Goal: Task Accomplishment & Management: Manage account settings

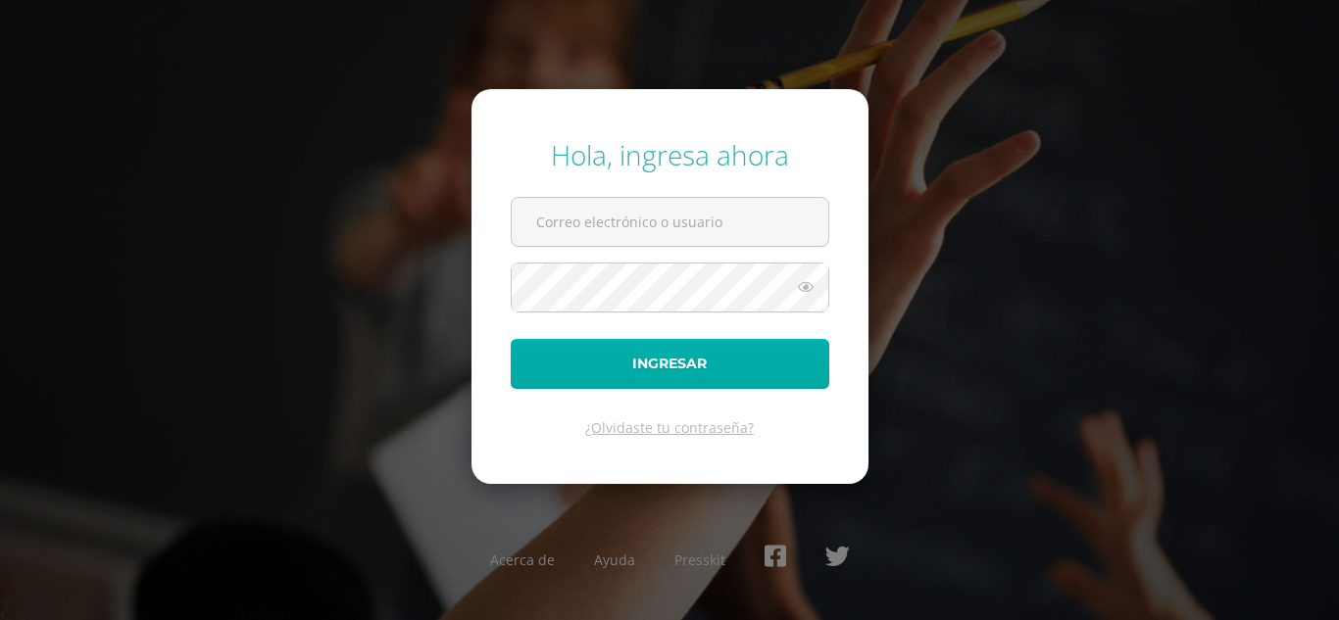
type input "fgironr@donbosco.edu.gt"
click at [573, 371] on button "Ingresar" at bounding box center [670, 364] width 318 height 50
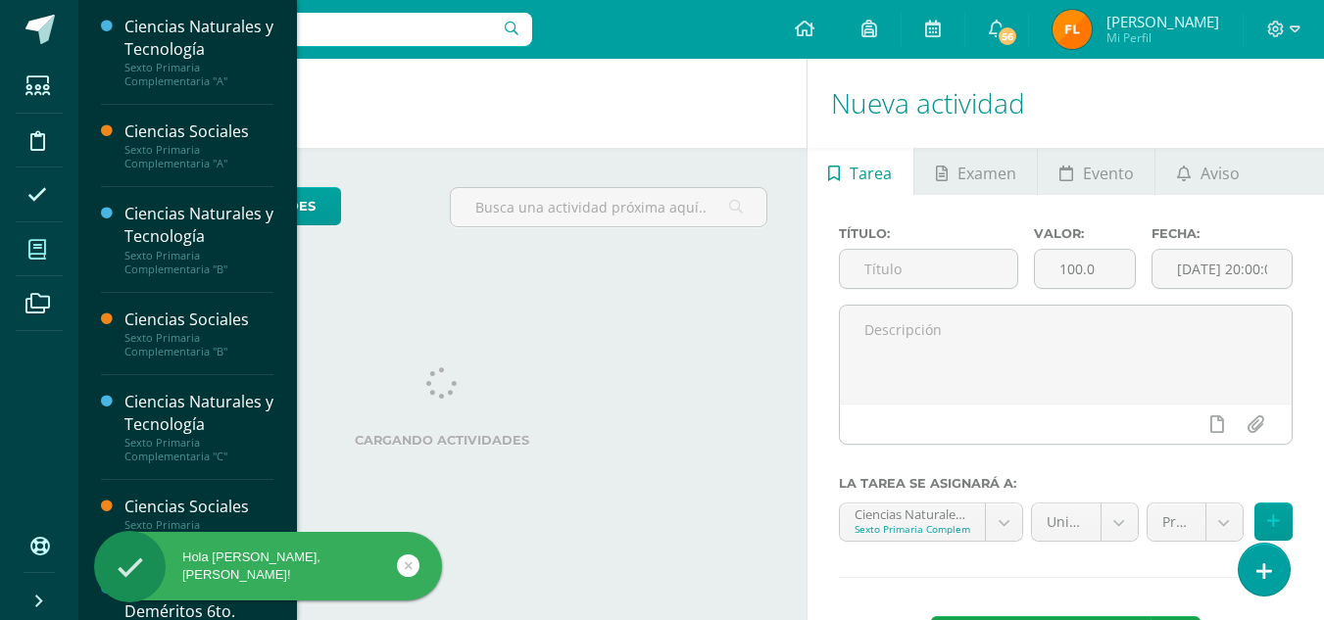
click at [36, 251] on icon at bounding box center [37, 250] width 18 height 20
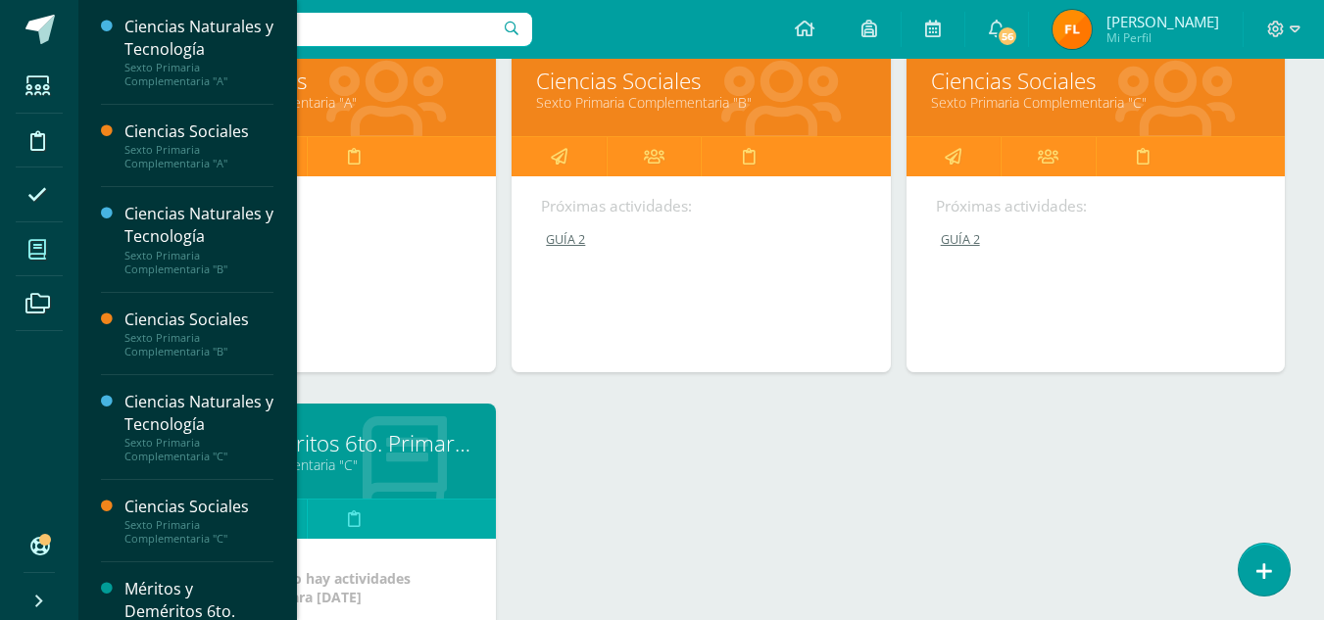
scroll to position [784, 0]
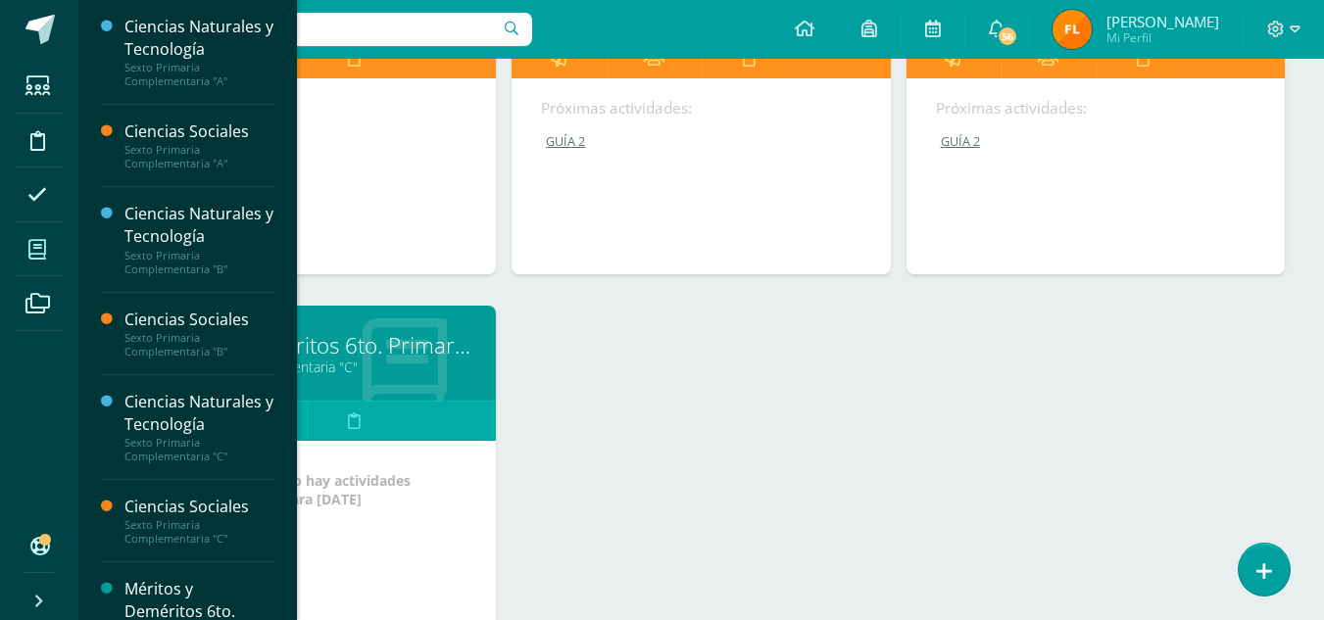
click at [368, 368] on link "Sexto Primaria Complementaria "C"" at bounding box center [306, 367] width 329 height 19
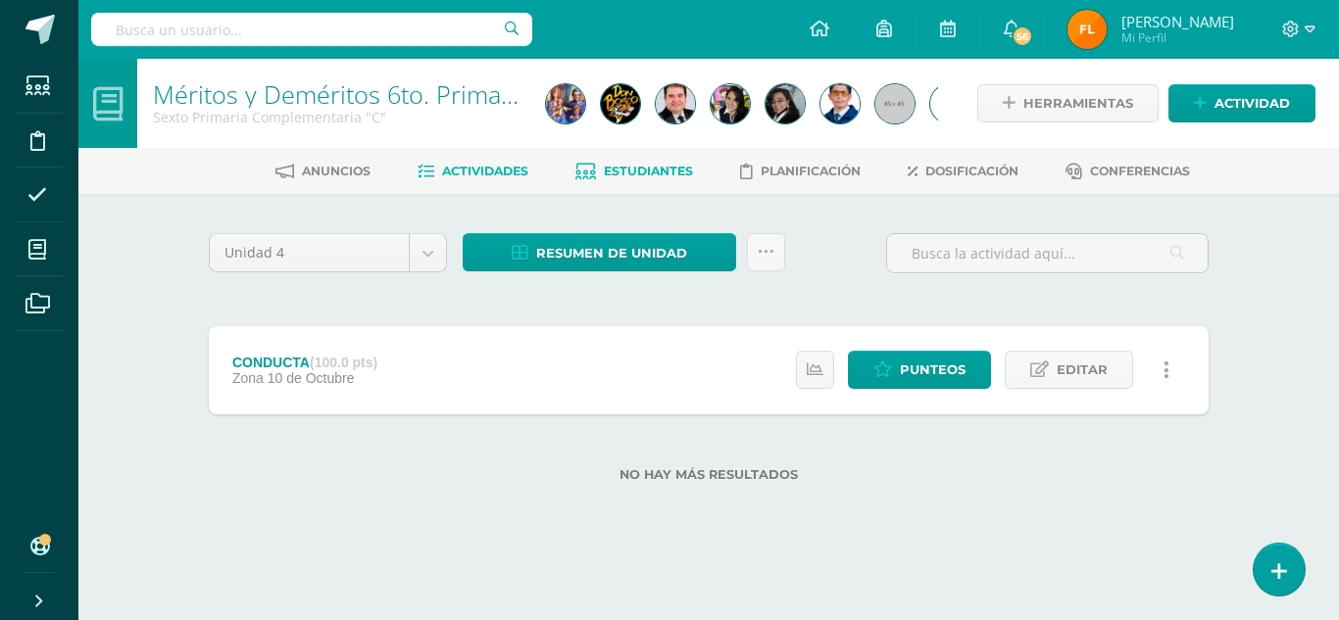
click at [668, 171] on span "Estudiantes" at bounding box center [648, 171] width 89 height 15
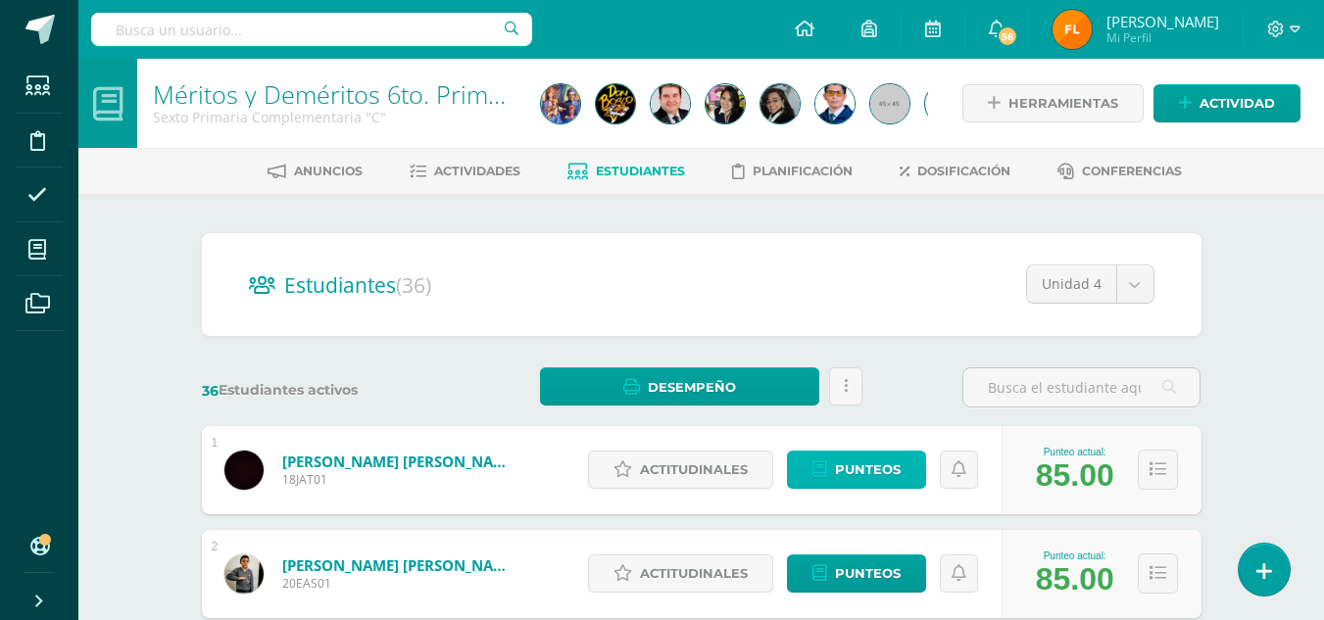
click at [840, 473] on span "Punteos" at bounding box center [868, 470] width 66 height 36
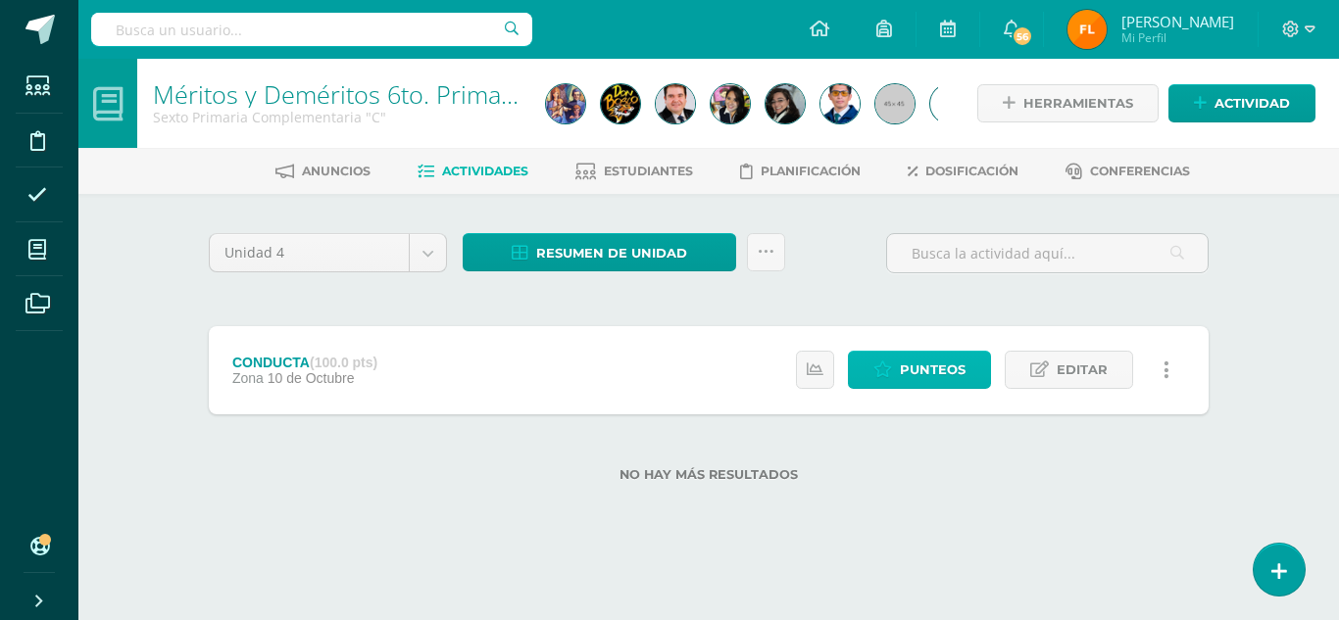
click at [939, 371] on span "Punteos" at bounding box center [933, 370] width 66 height 36
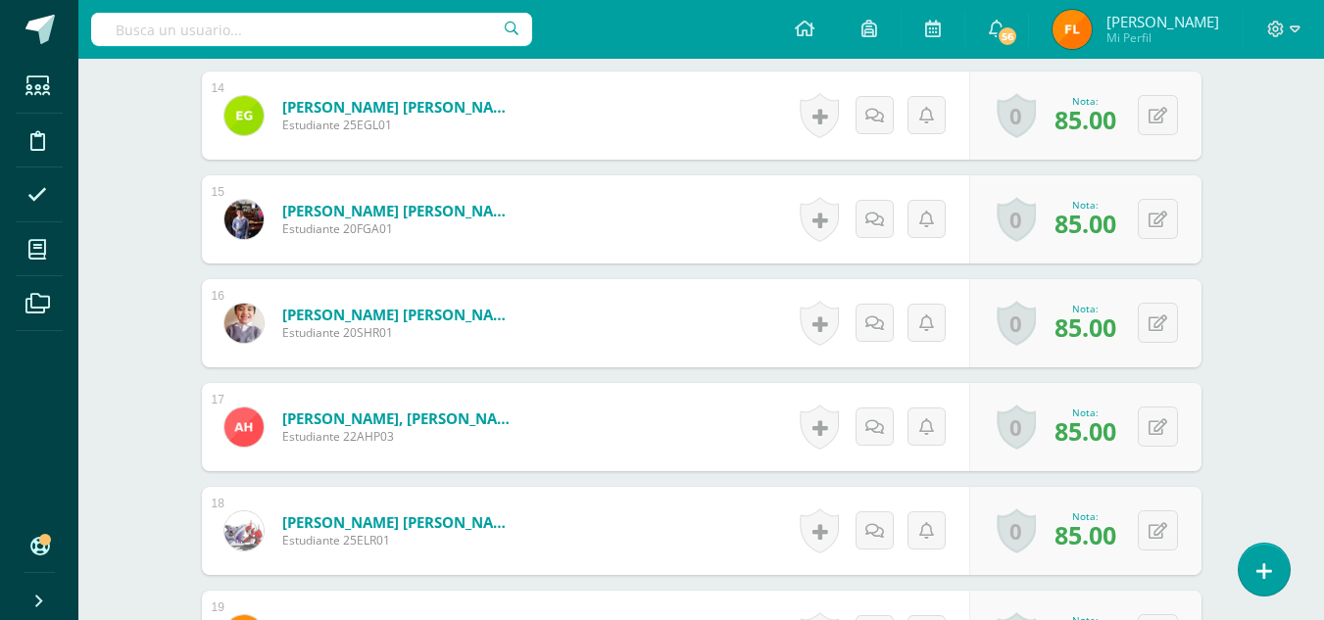
scroll to position [2156, 0]
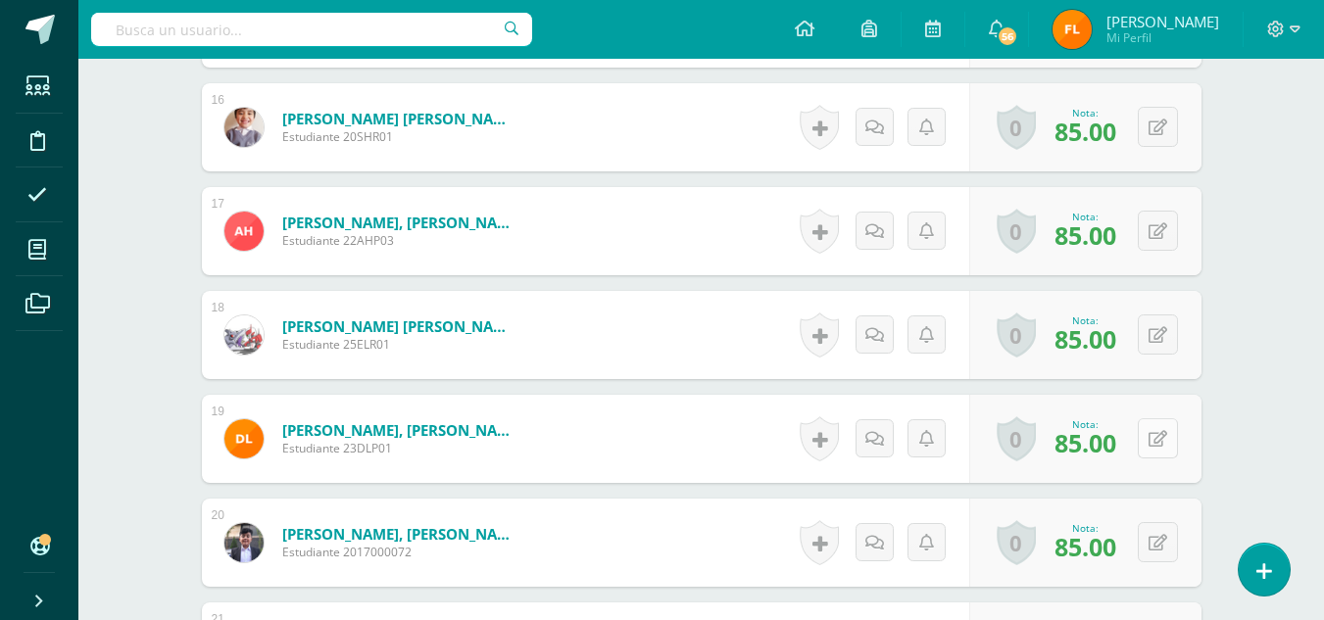
click at [1143, 447] on div "0 Logros Logros obtenidos Aún no hay logros agregados Nota: 85.00" at bounding box center [1085, 439] width 232 height 88
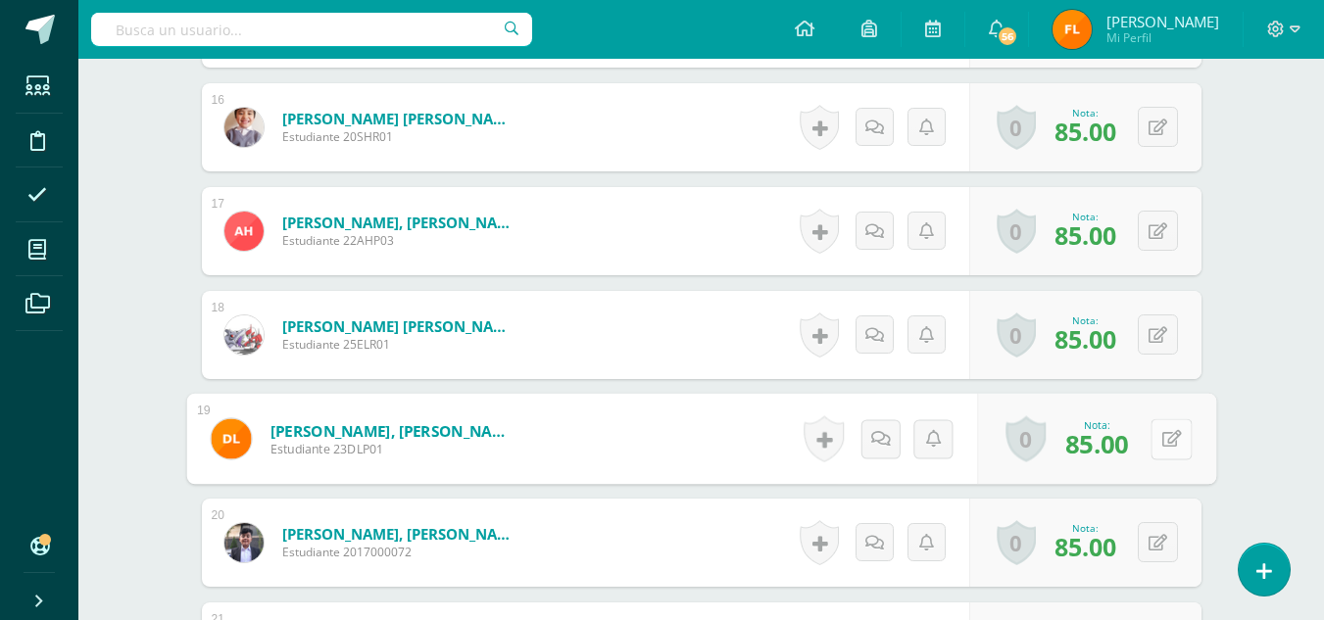
click at [1161, 441] on icon at bounding box center [1171, 438] width 20 height 17
click at [1165, 440] on link at bounding box center [1171, 438] width 39 height 39
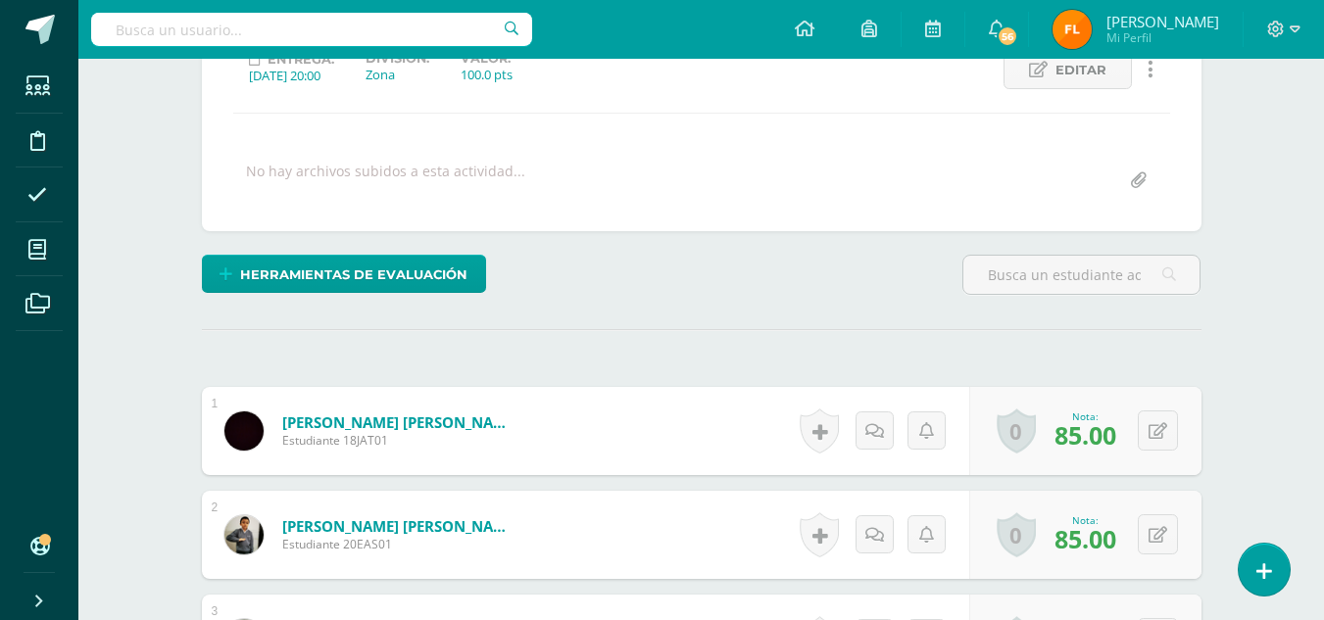
scroll to position [392, 0]
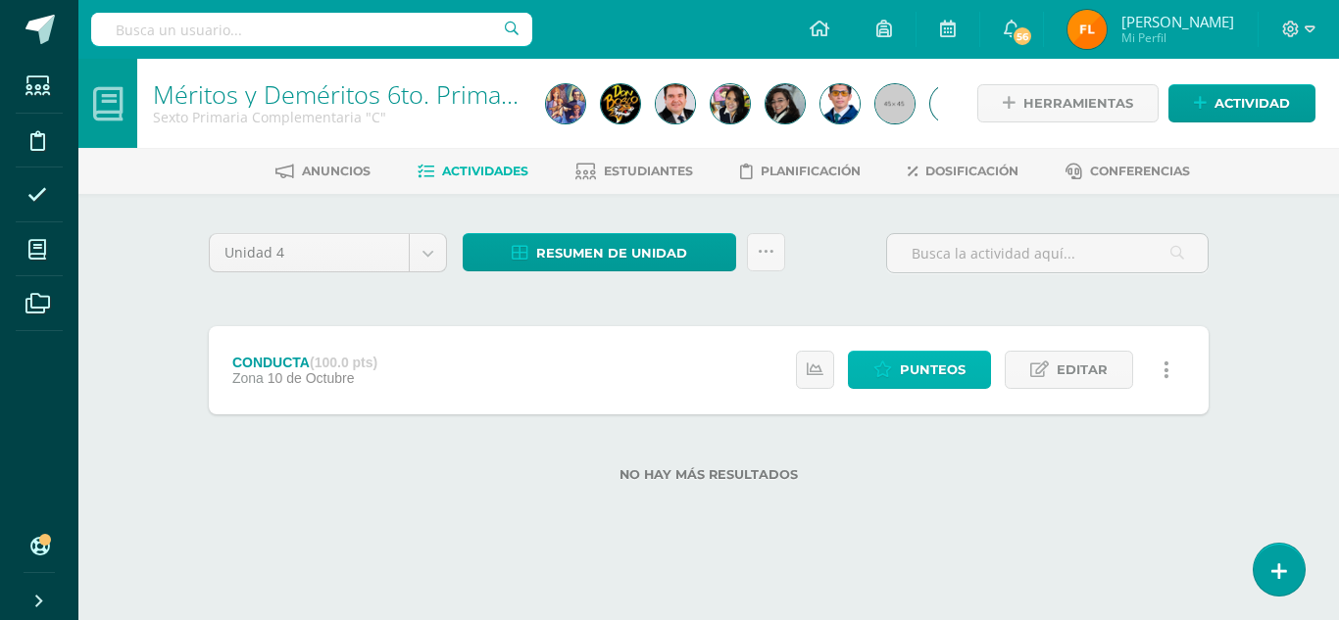
click at [877, 376] on icon at bounding box center [882, 370] width 19 height 17
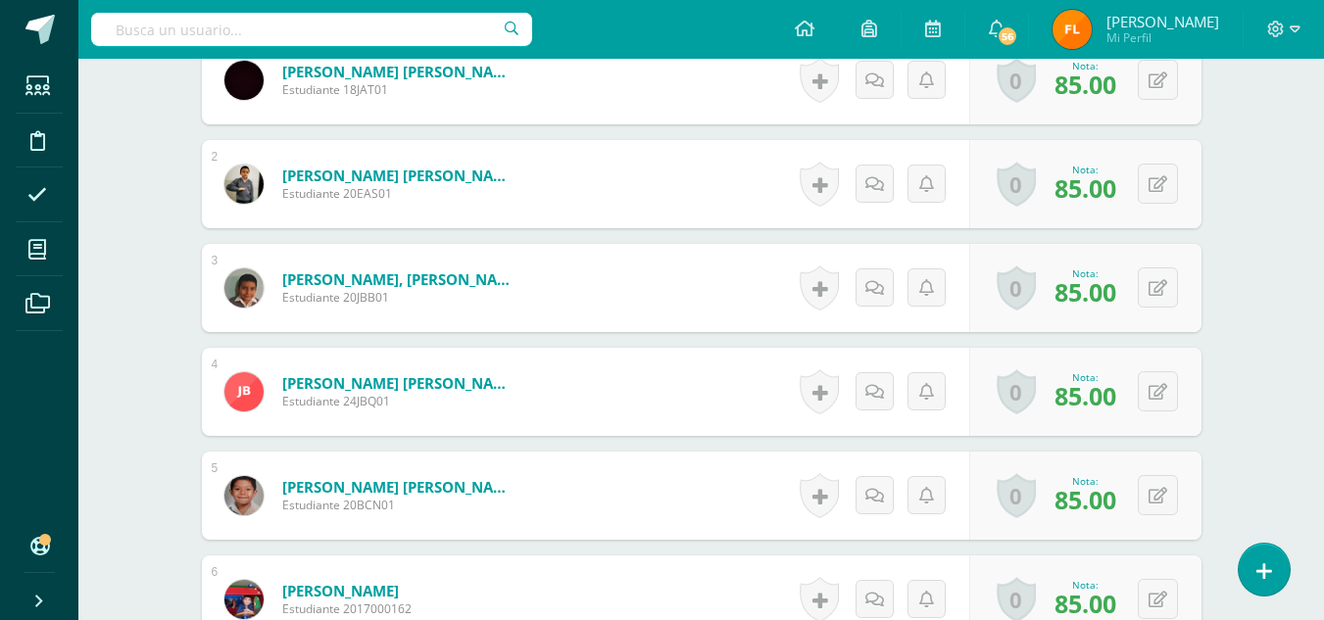
scroll to position [155, 0]
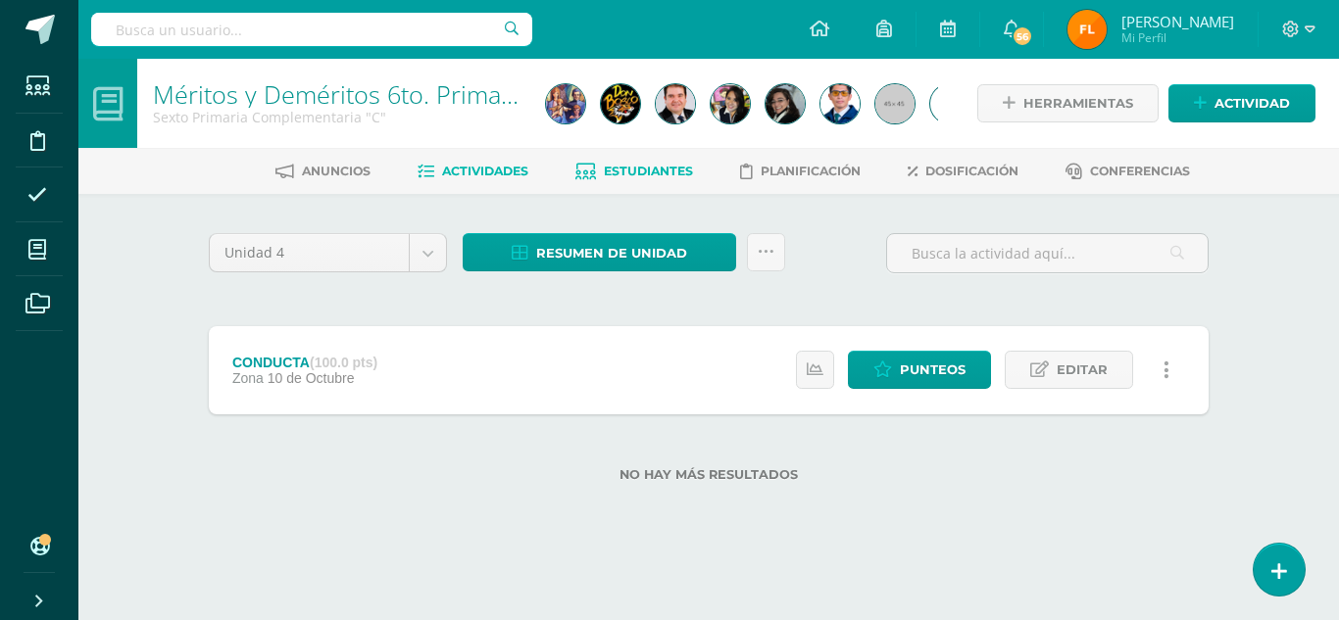
click at [677, 171] on span "Estudiantes" at bounding box center [648, 171] width 89 height 15
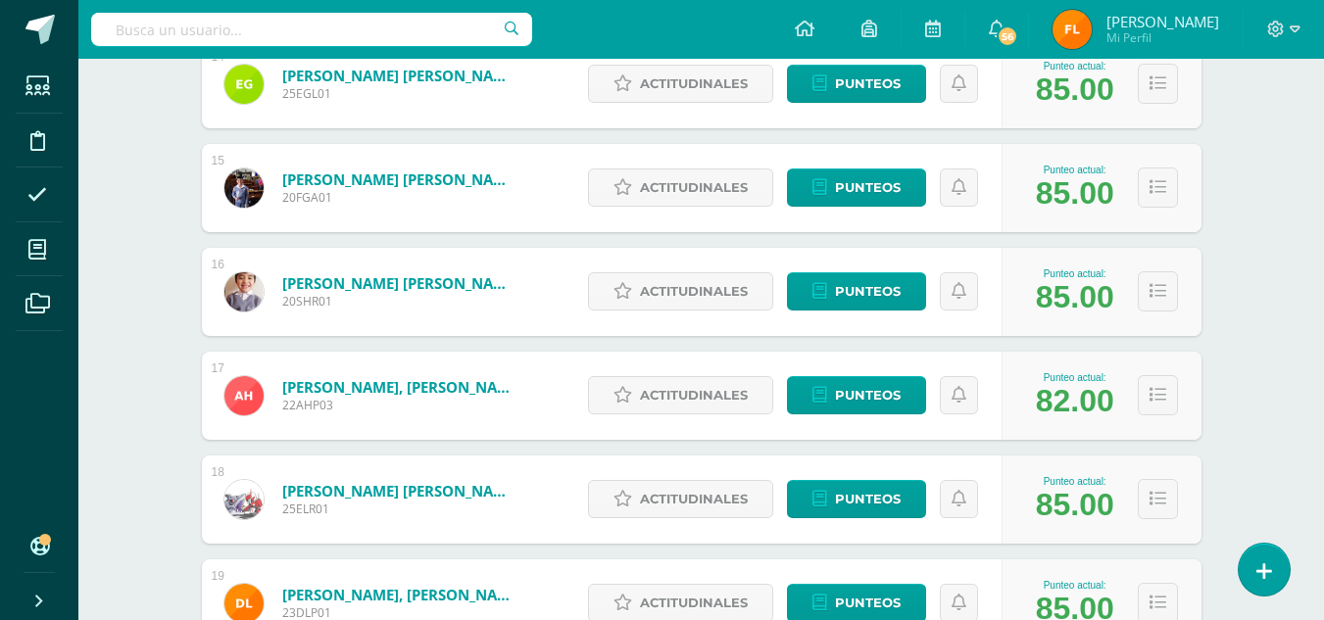
scroll to position [1834, 0]
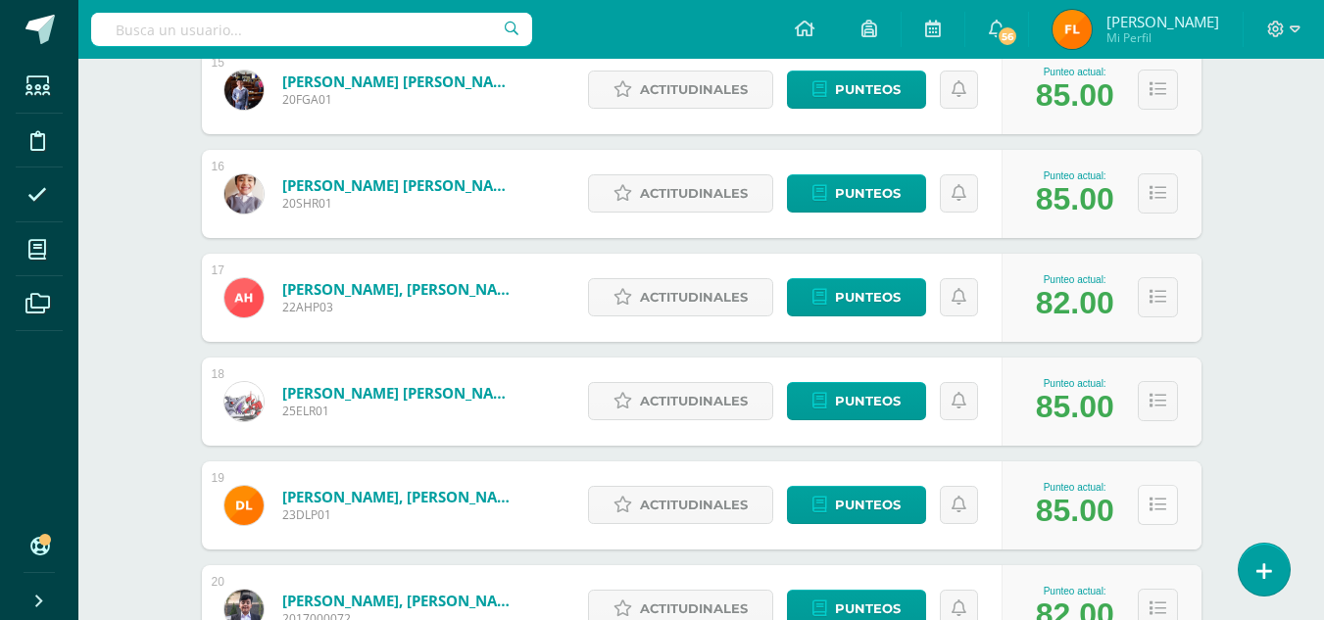
click at [1160, 506] on icon at bounding box center [1157, 505] width 17 height 17
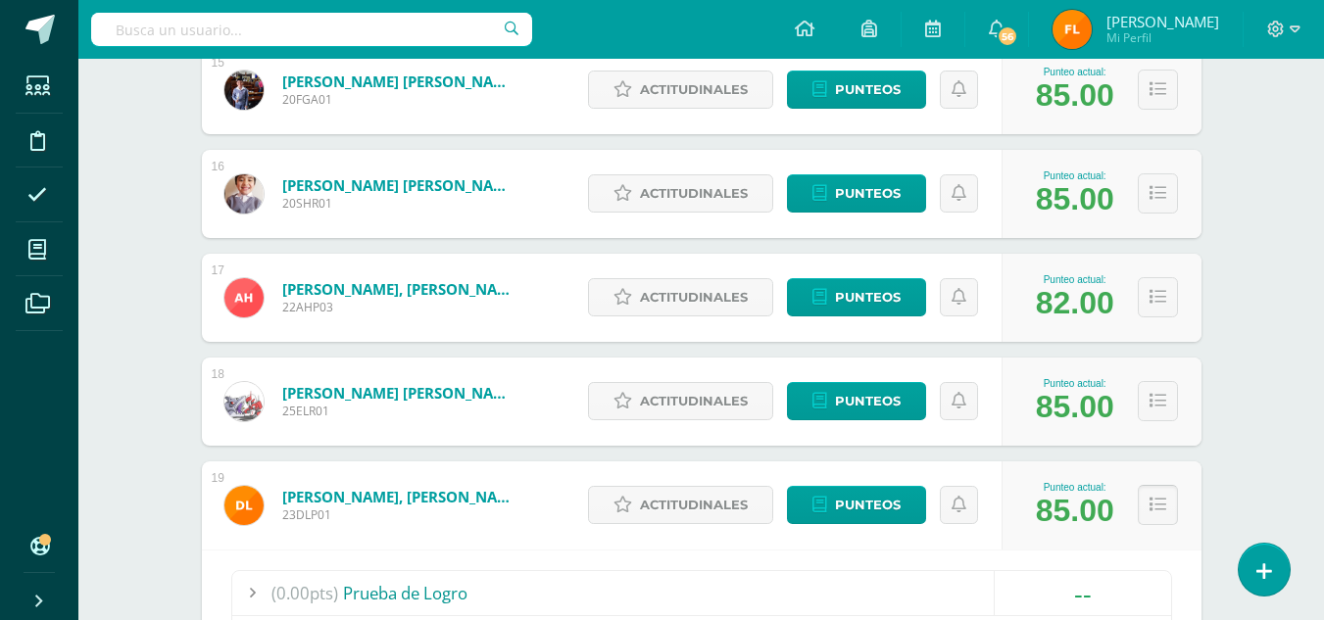
click at [1149, 503] on icon at bounding box center [1157, 505] width 17 height 17
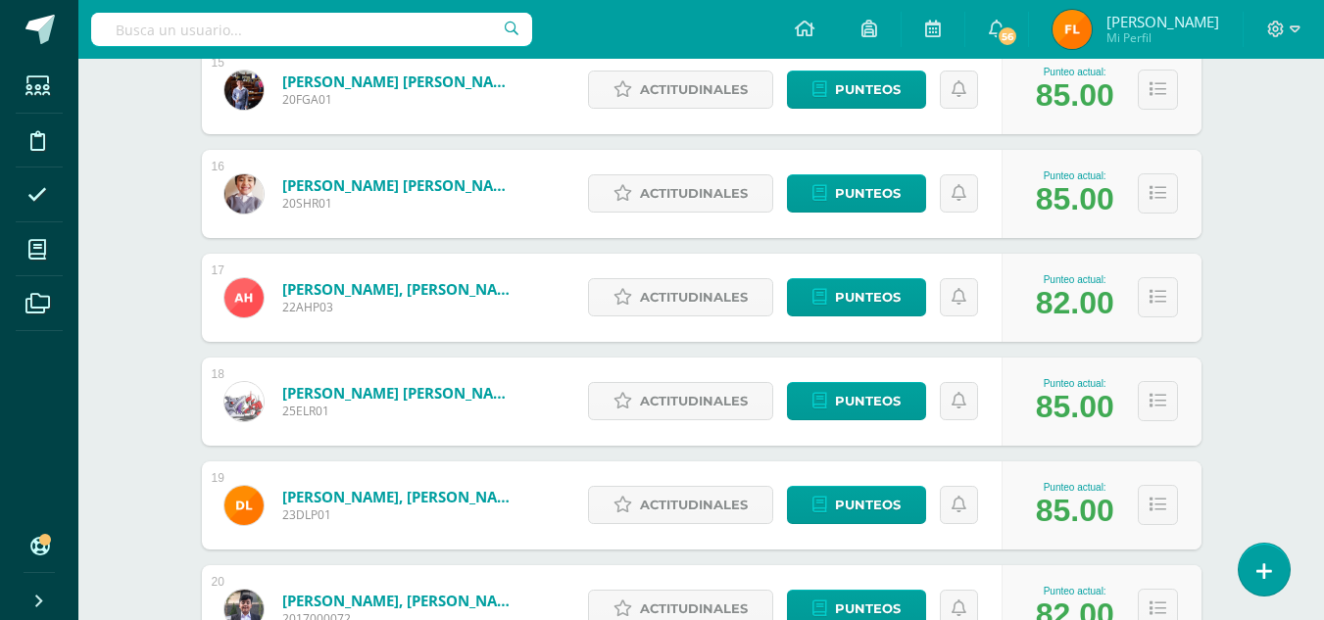
click at [1121, 506] on div "Punteo actual: 85.00" at bounding box center [1075, 505] width 98 height 47
click at [1150, 505] on icon at bounding box center [1157, 505] width 17 height 17
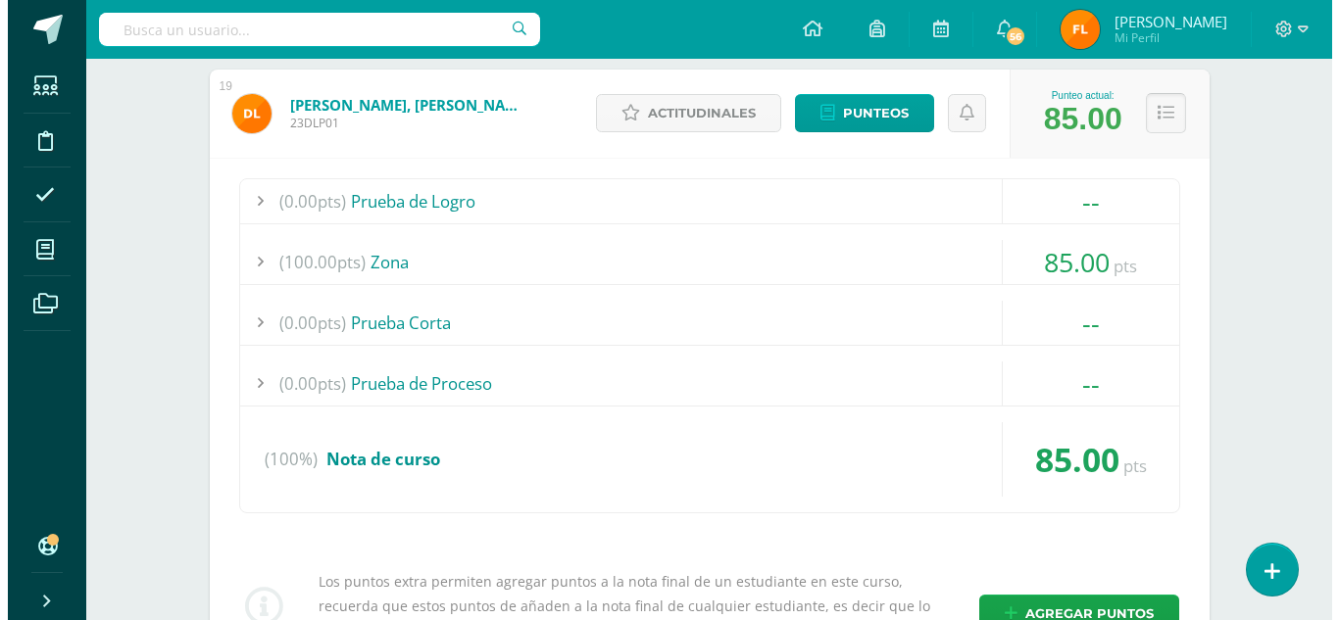
scroll to position [2422, 0]
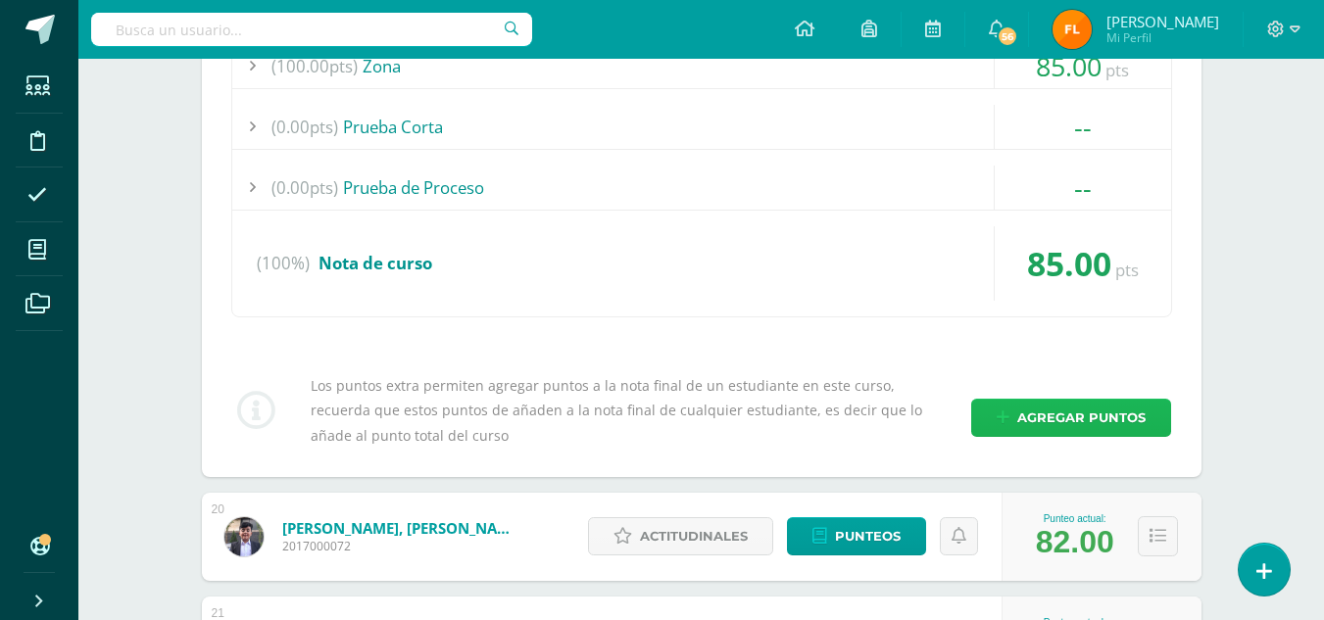
click at [1094, 419] on span "Agregar puntos" at bounding box center [1081, 418] width 128 height 36
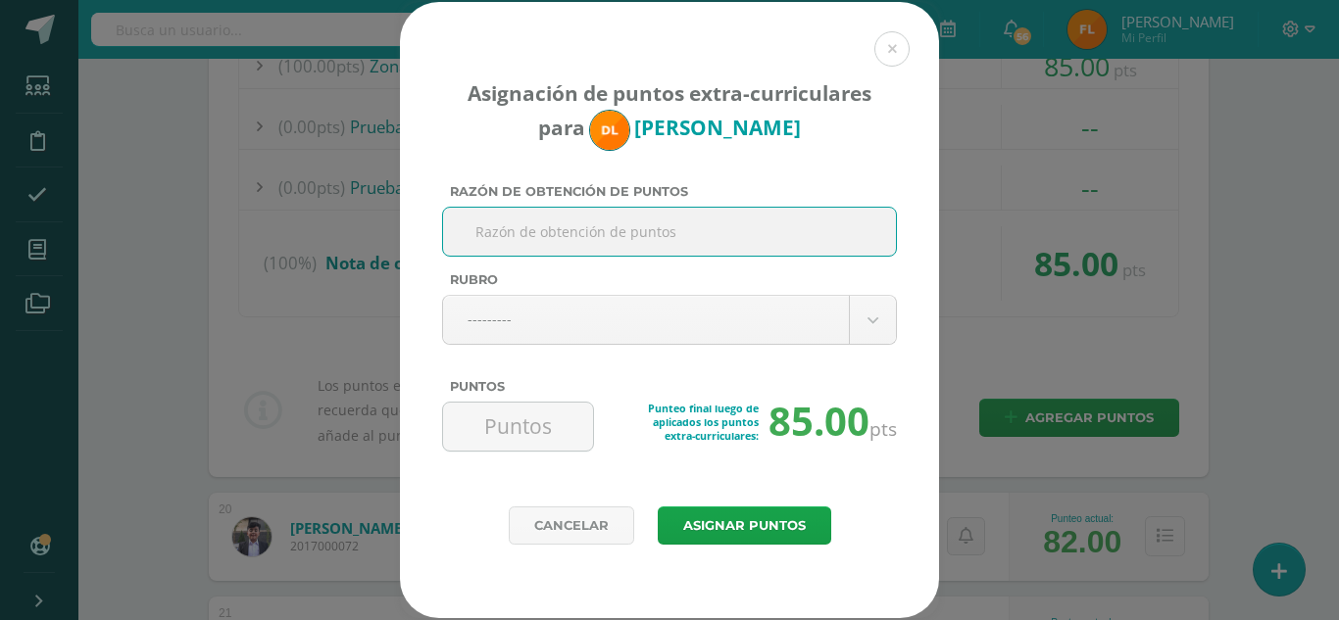
click at [543, 237] on input "Razón de obtención de puntos" at bounding box center [669, 232] width 437 height 48
type input "c"
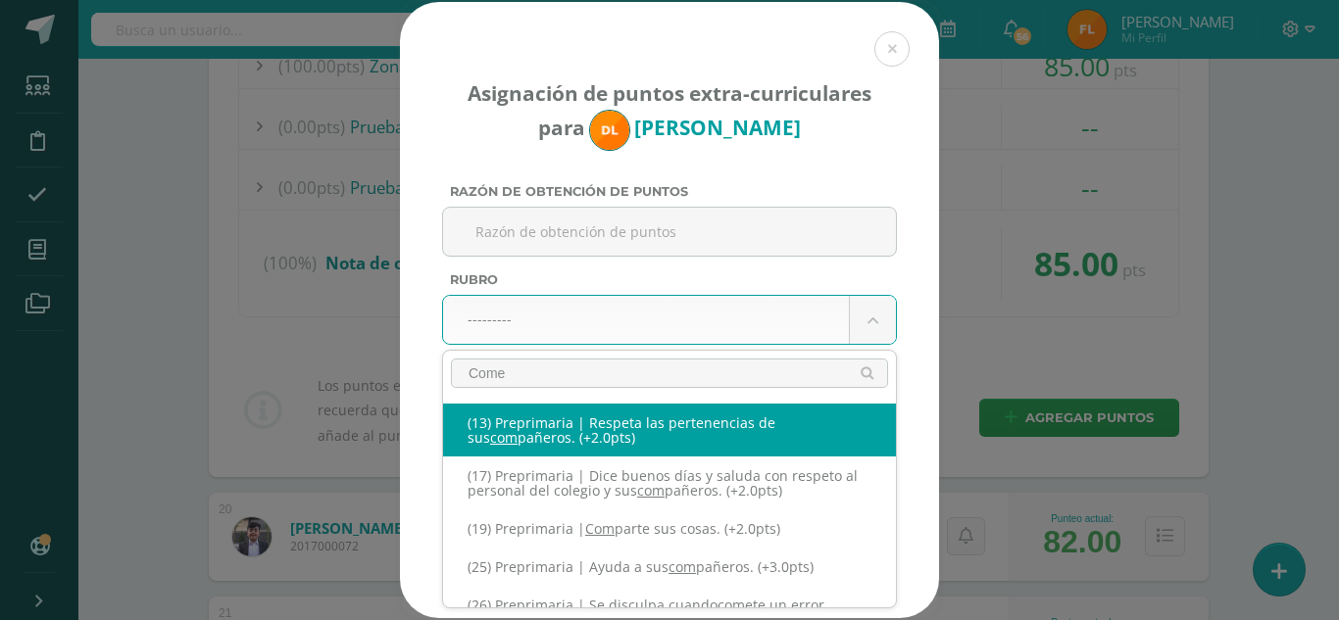
type input "Come"
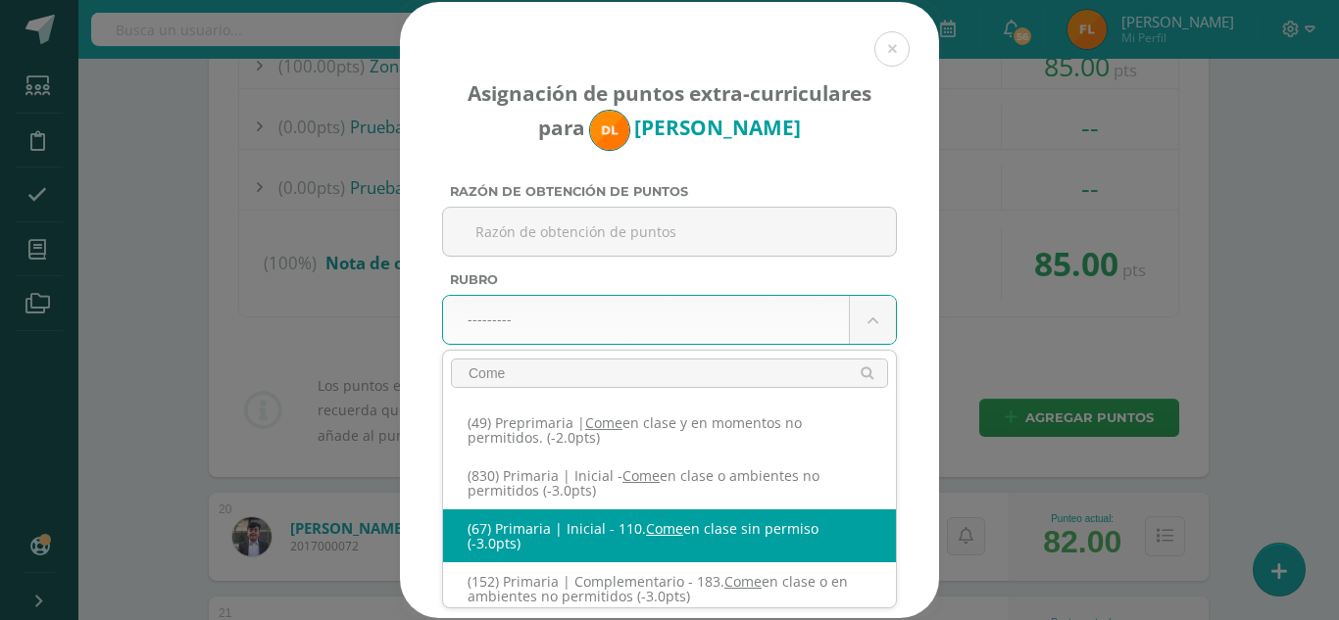
scroll to position [8, 0]
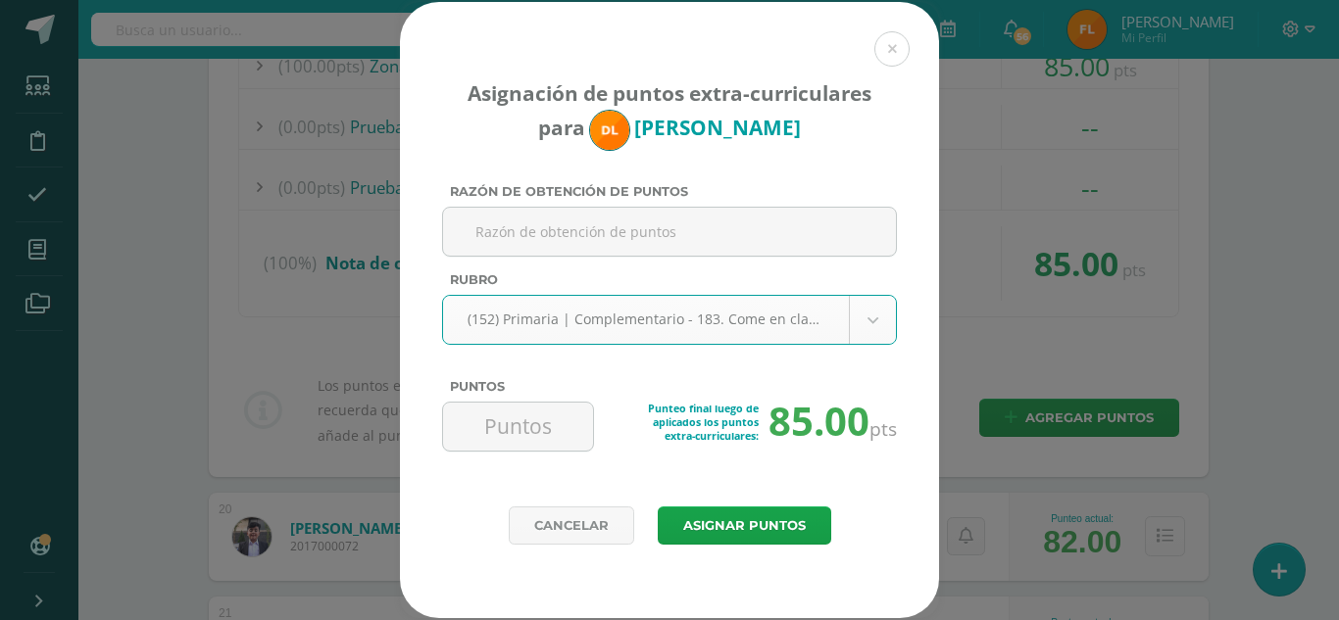
select select "212"
type input "-3"
click at [589, 237] on input "Razón de obtención de puntos" at bounding box center [669, 232] width 437 height 48
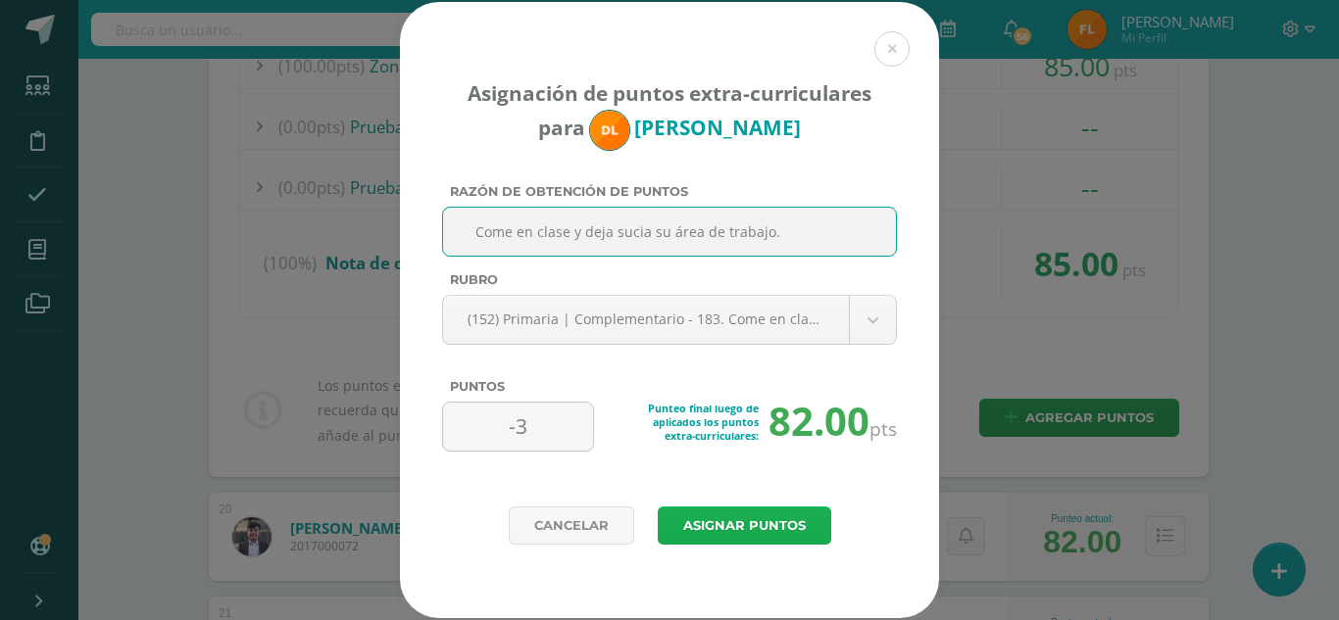
type input "Come en clase y deja sucia su área de trabajo."
click at [704, 526] on button "Asignar puntos" at bounding box center [744, 526] width 173 height 38
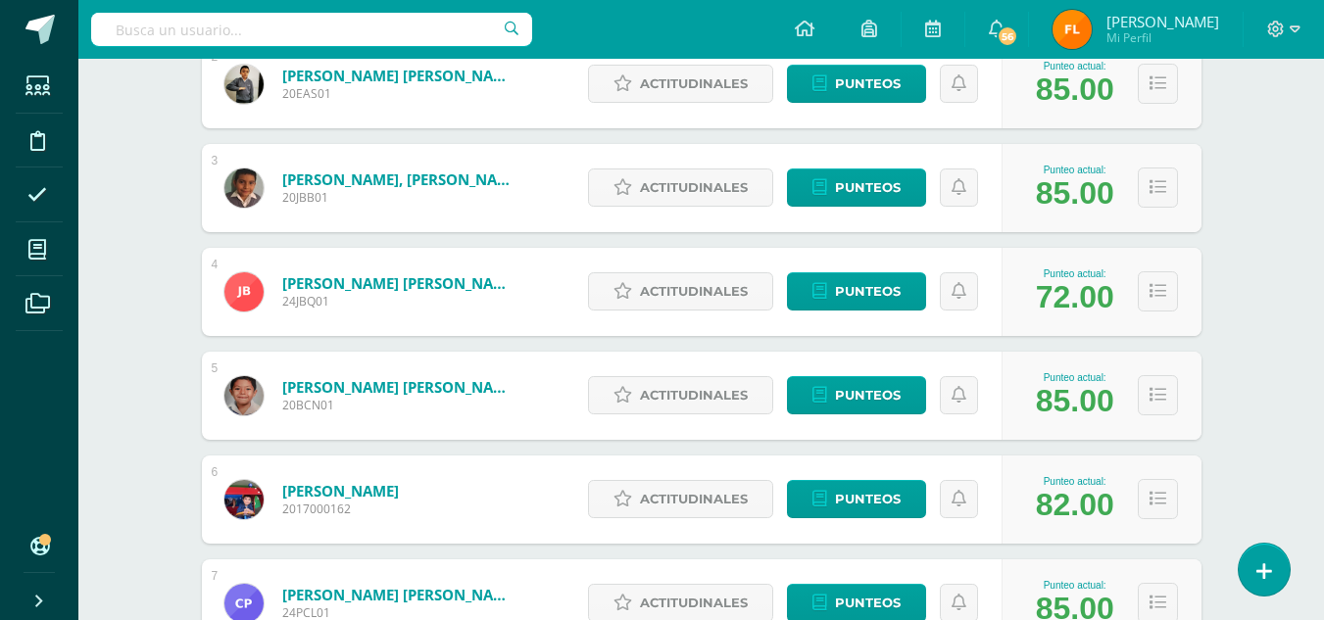
scroll to position [686, 0]
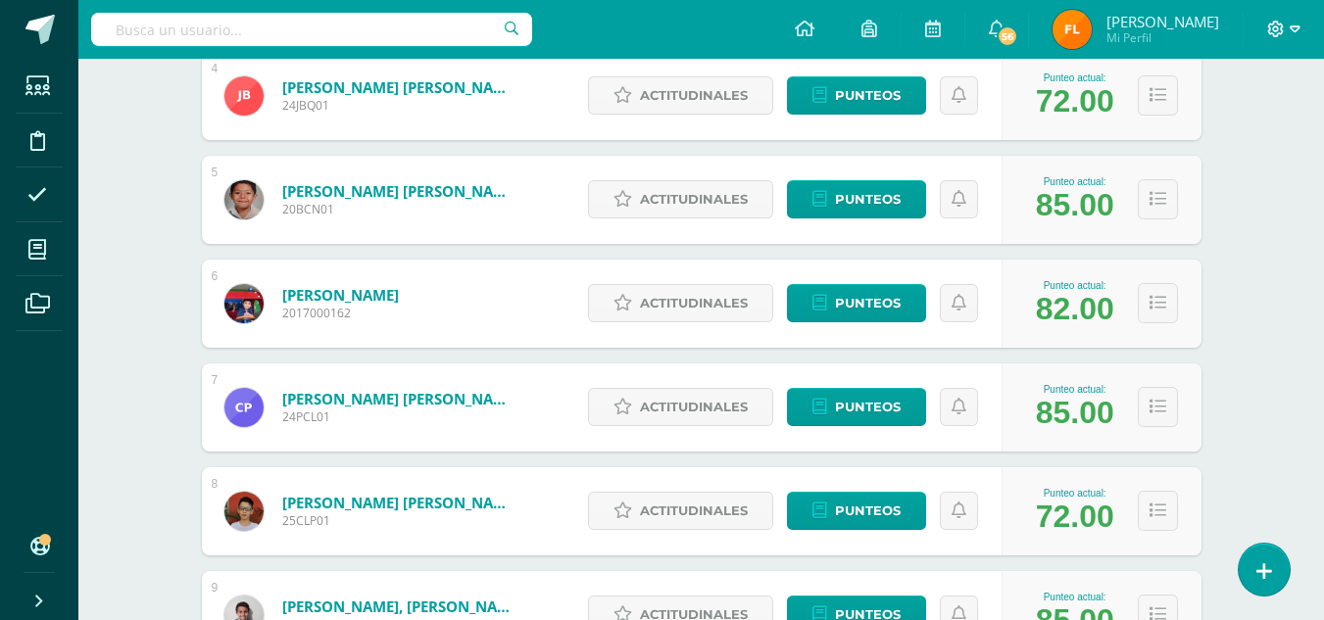
click at [1295, 25] on icon at bounding box center [1295, 30] width 11 height 18
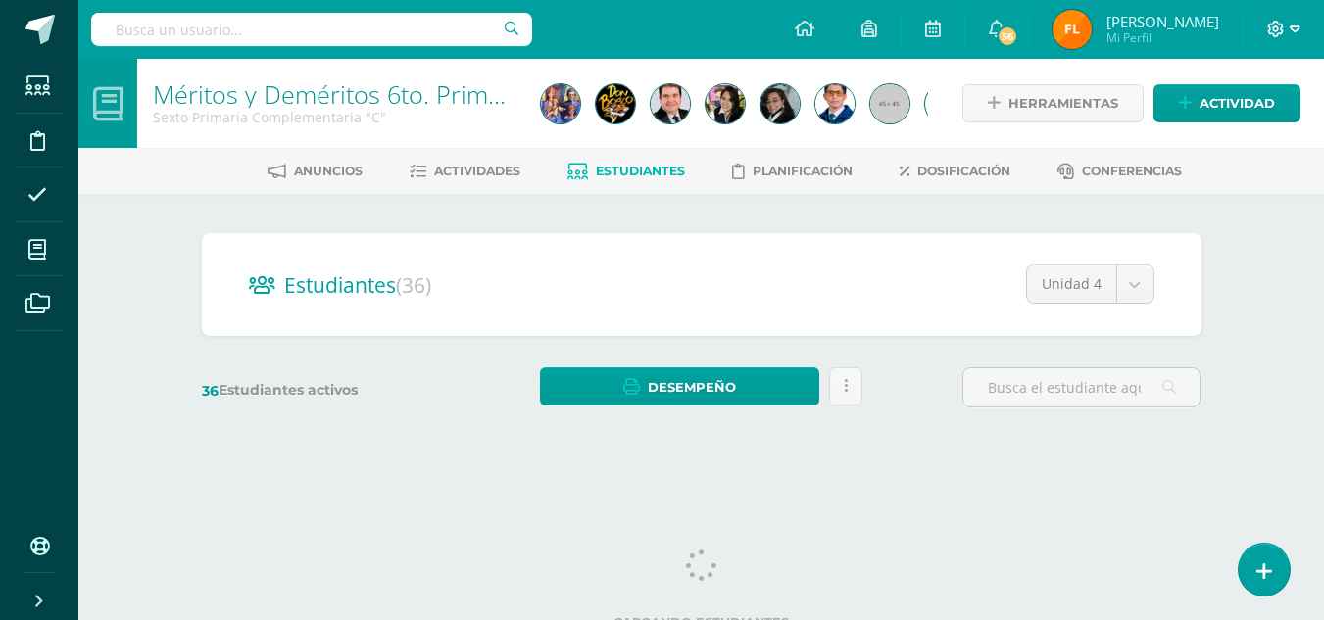
click at [1295, 36] on icon at bounding box center [1295, 30] width 11 height 18
click at [1243, 138] on span "Cerrar sesión" at bounding box center [1234, 133] width 88 height 19
